Goal: Find specific page/section: Find specific page/section

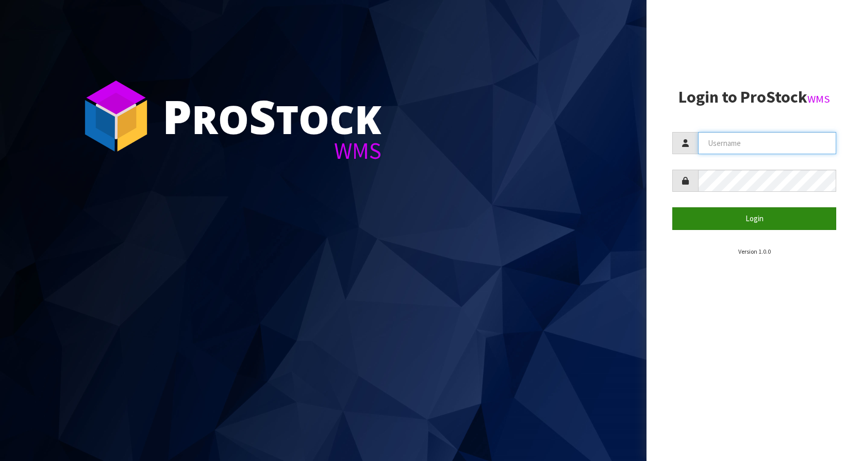
type input "KitchenAid"
click at [762, 218] on button "Login" at bounding box center [754, 218] width 164 height 22
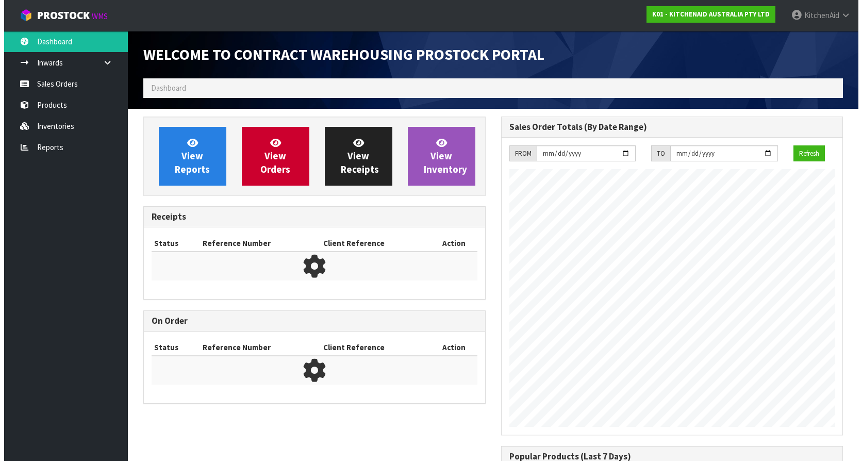
scroll to position [572, 357]
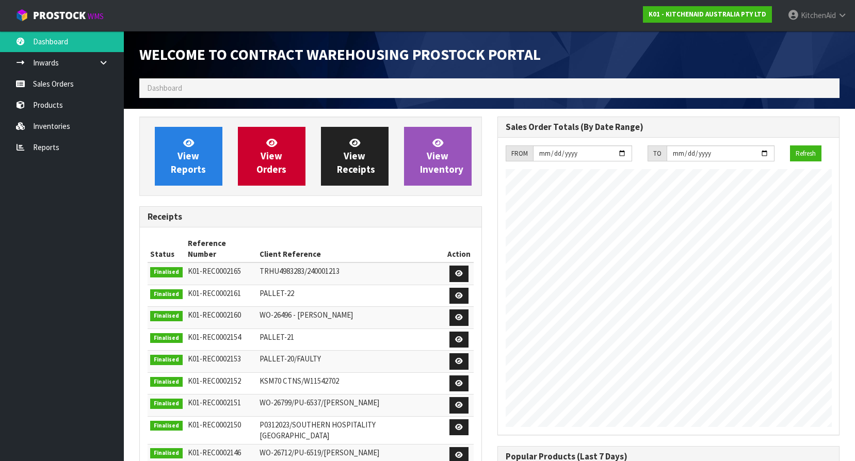
click at [196, 92] on ol "Dashboard" at bounding box center [489, 87] width 700 height 19
click at [171, 80] on ol "Dashboard" at bounding box center [489, 87] width 700 height 19
click at [64, 106] on link "Products" at bounding box center [62, 104] width 124 height 21
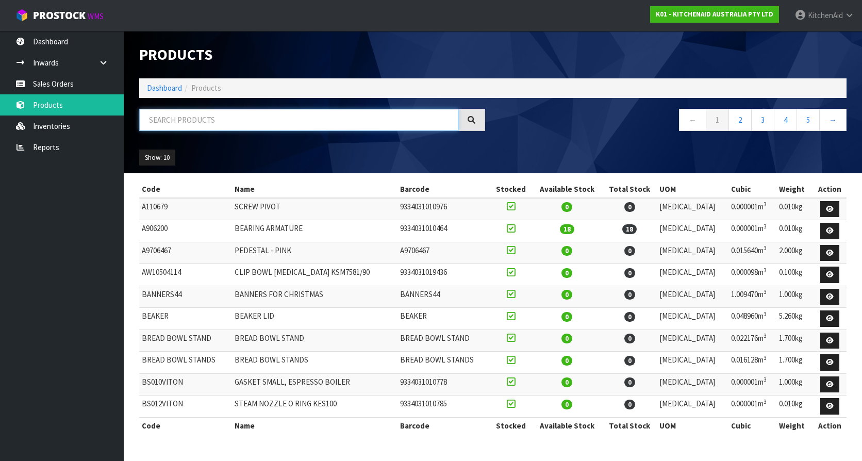
click at [218, 117] on input "text" at bounding box center [298, 120] width 319 height 22
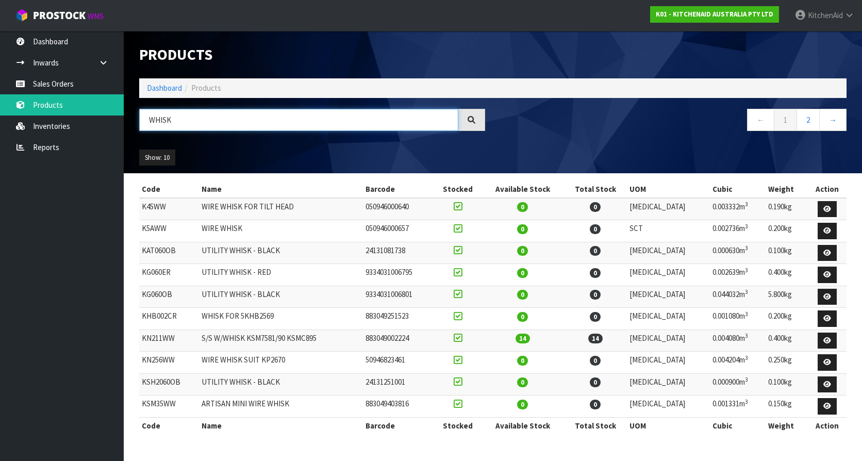
type input "WHISK"
